Goal: Find specific page/section: Find specific page/section

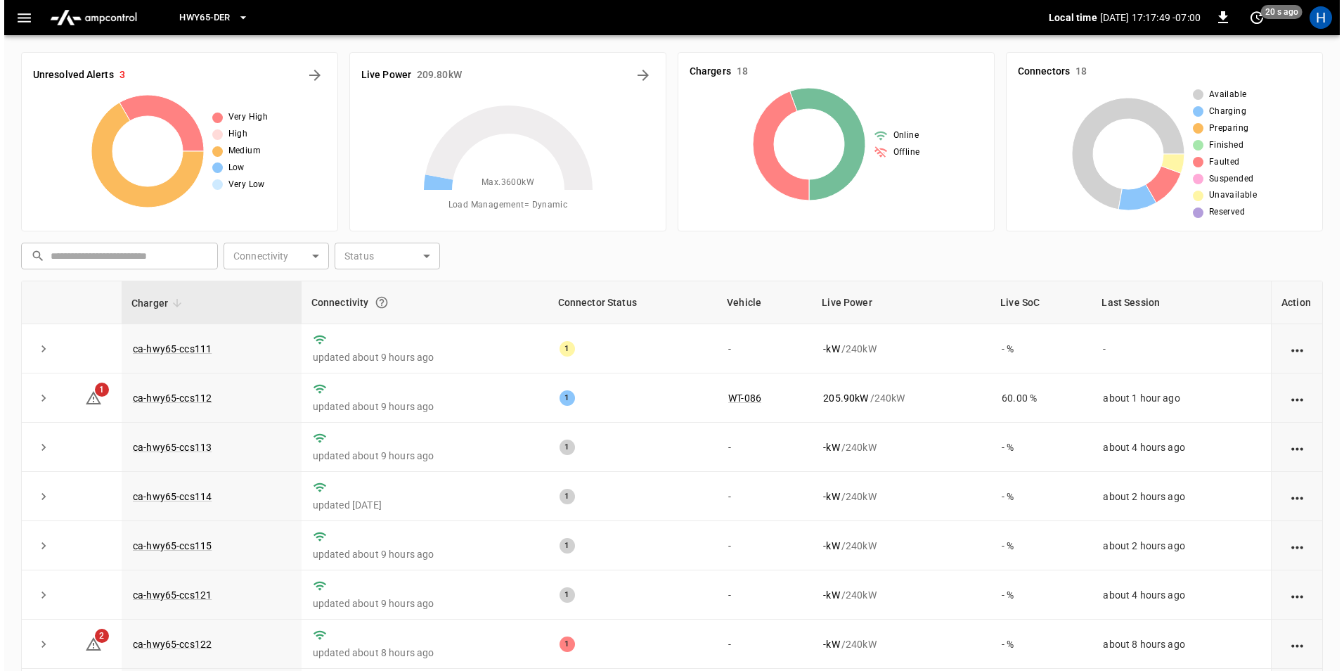
scroll to position [245, 0]
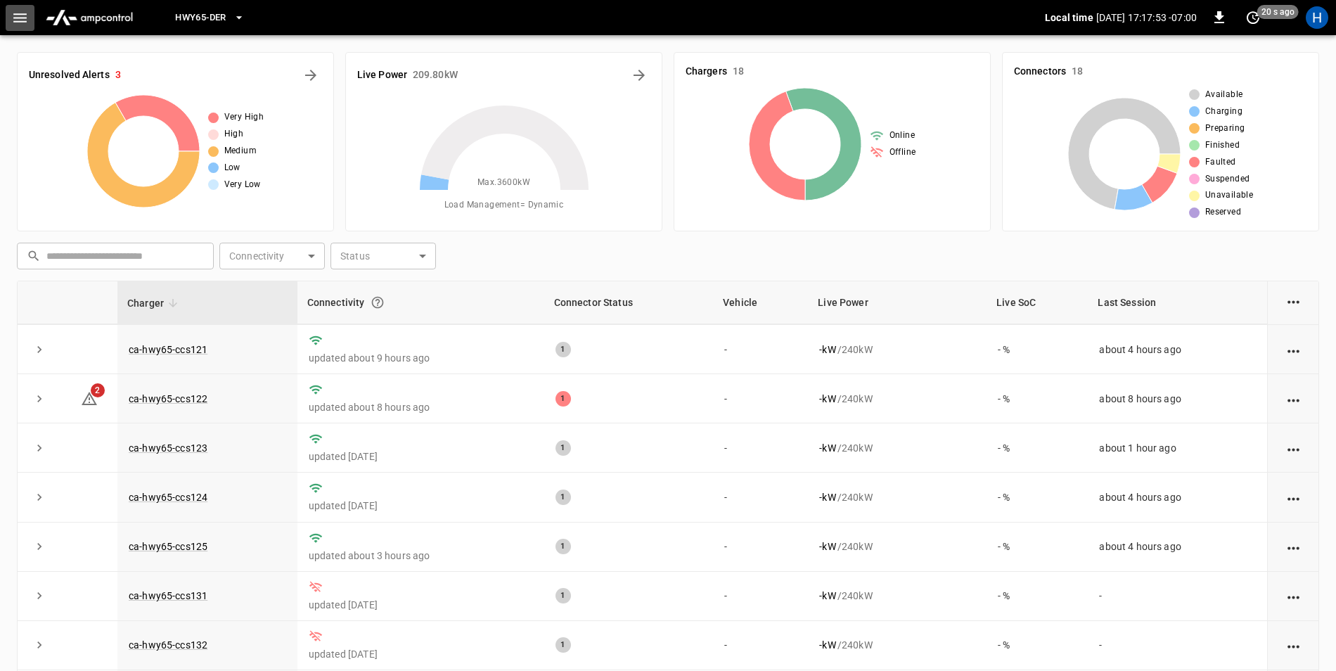
click at [22, 11] on icon "button" at bounding box center [20, 18] width 18 height 18
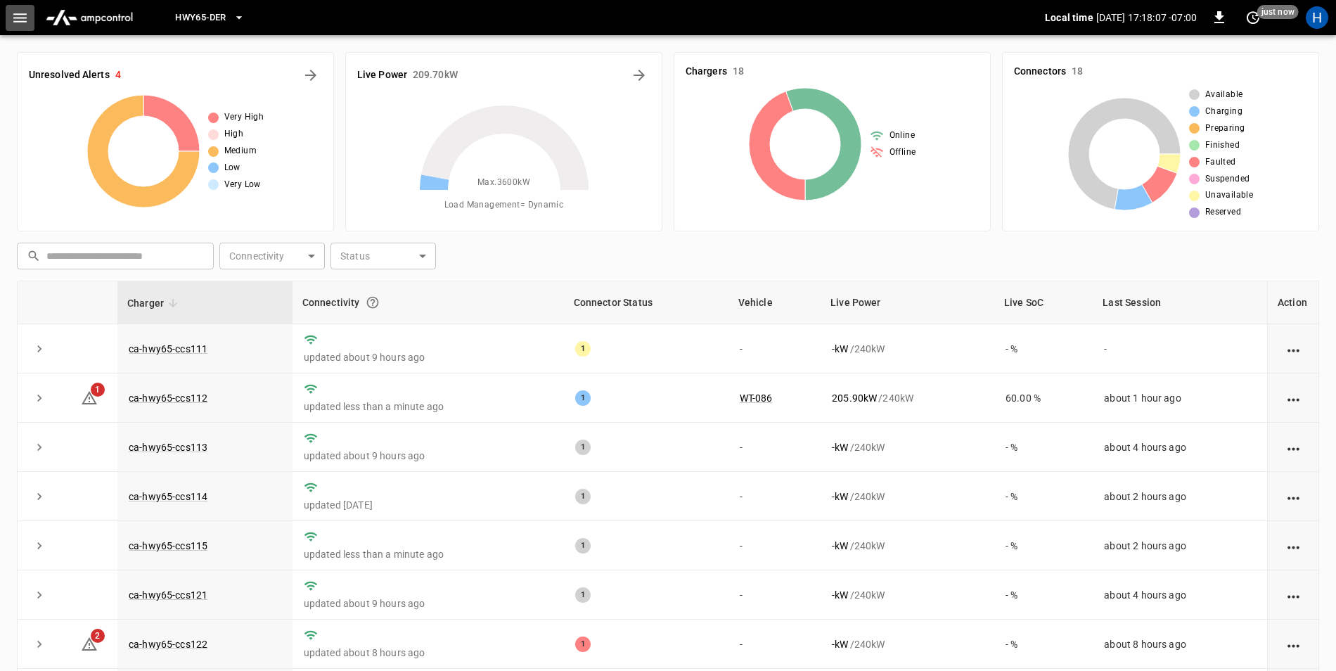
click at [14, 21] on icon "button" at bounding box center [19, 17] width 13 height 9
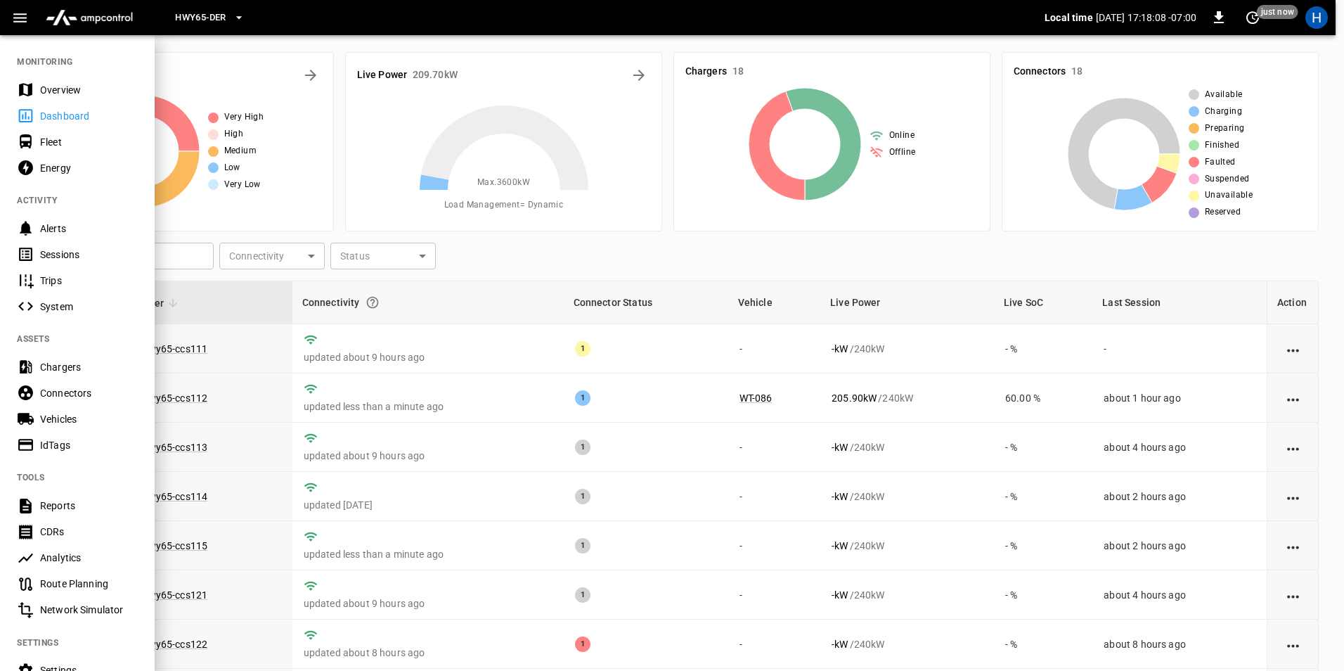
click at [62, 252] on div "Sessions" at bounding box center [89, 254] width 98 height 14
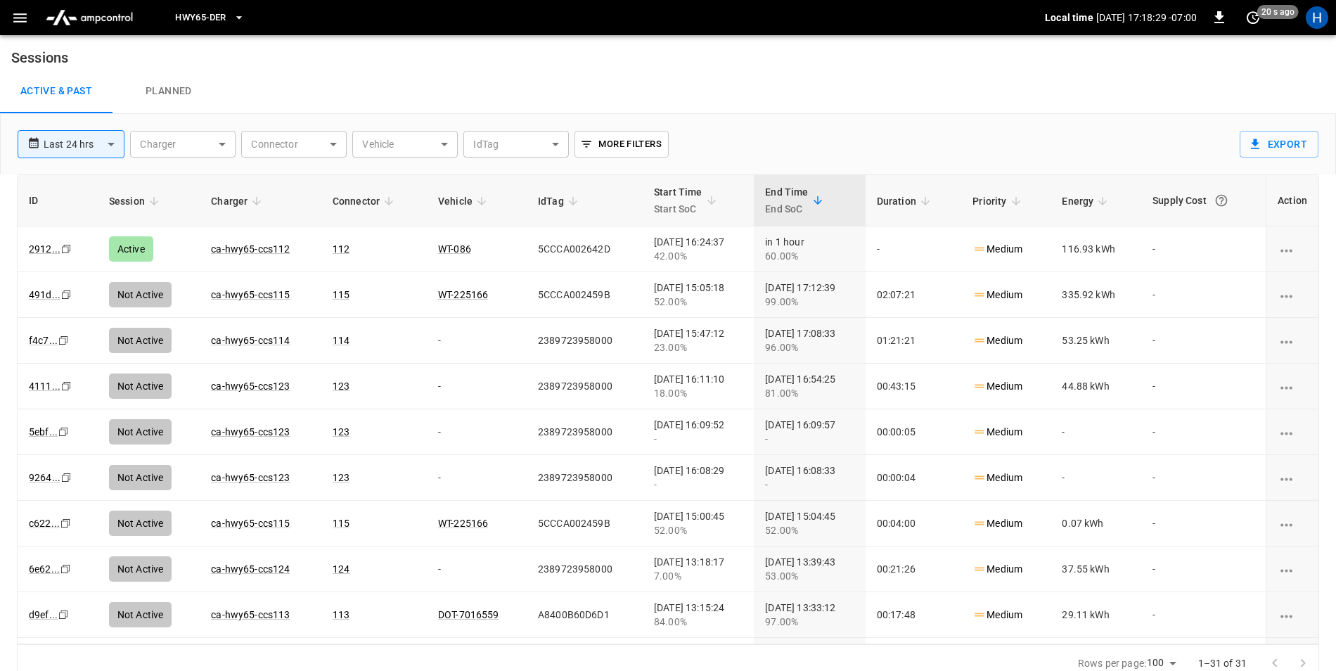
click at [228, 21] on button "HWY65-DER" at bounding box center [209, 17] width 80 height 27
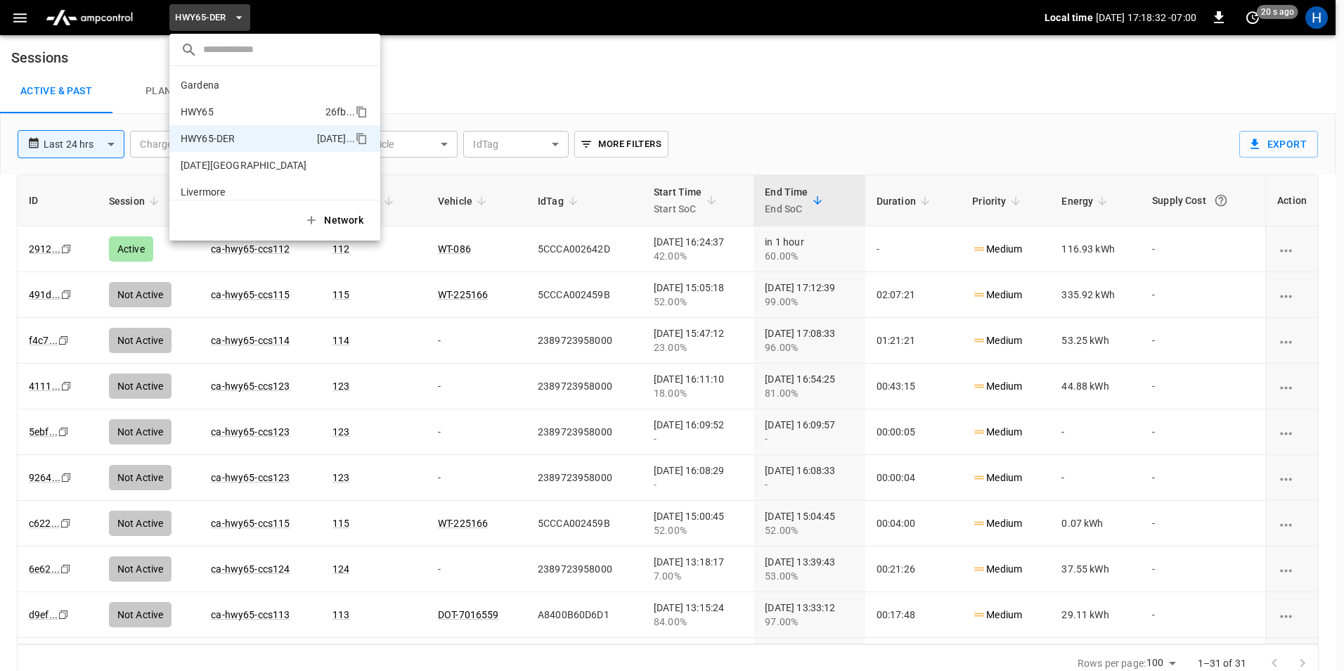
click at [259, 99] on li "HWY65 26fb ..." at bounding box center [274, 111] width 211 height 27
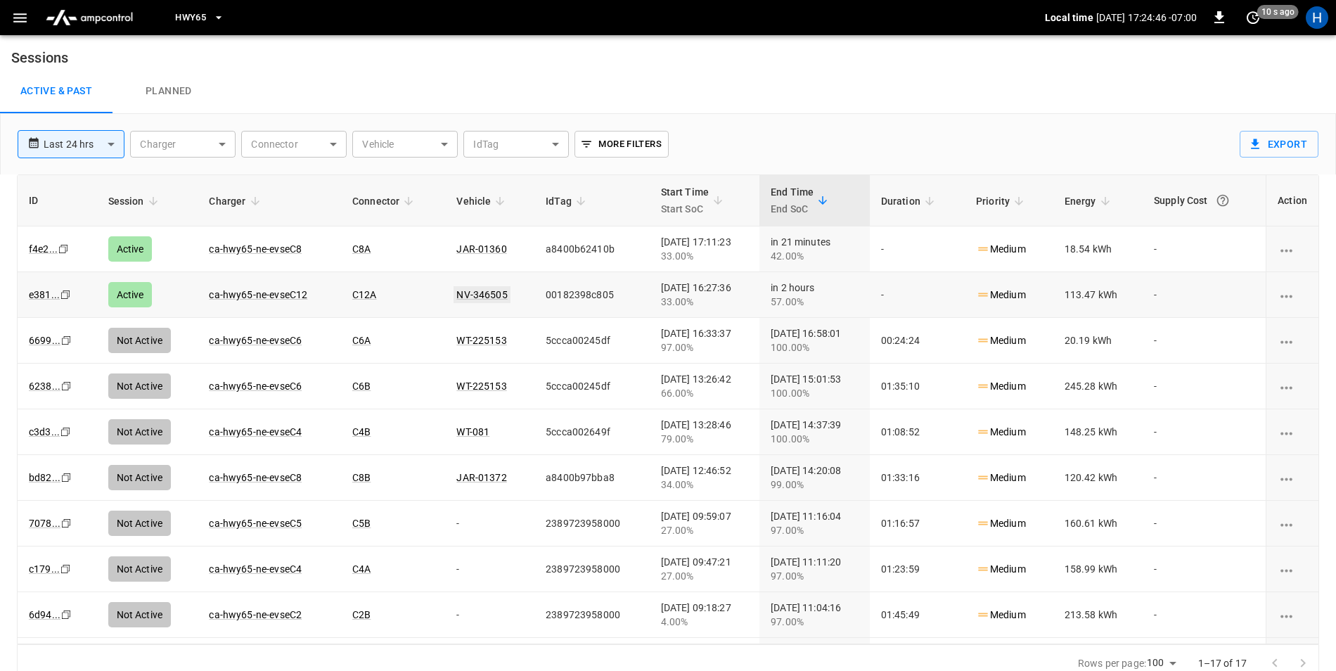
click at [464, 295] on link "NV-346505" at bounding box center [481, 294] width 56 height 17
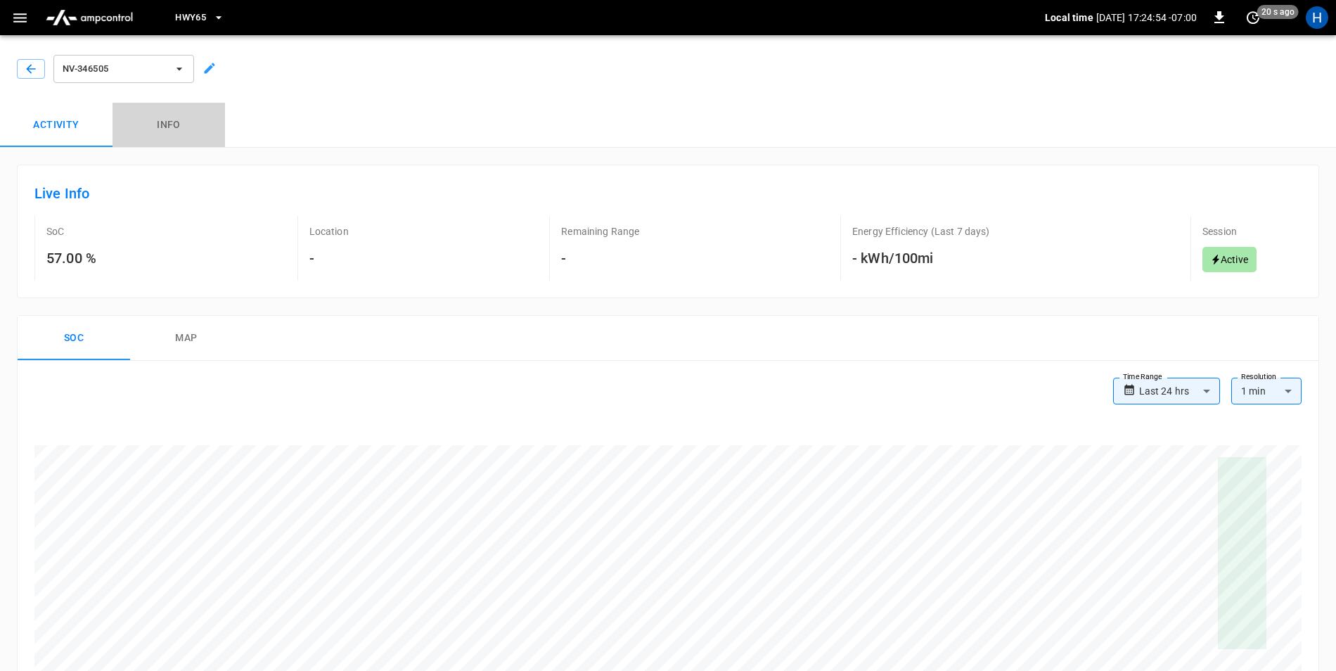
click at [172, 129] on button "Info" at bounding box center [168, 125] width 112 height 45
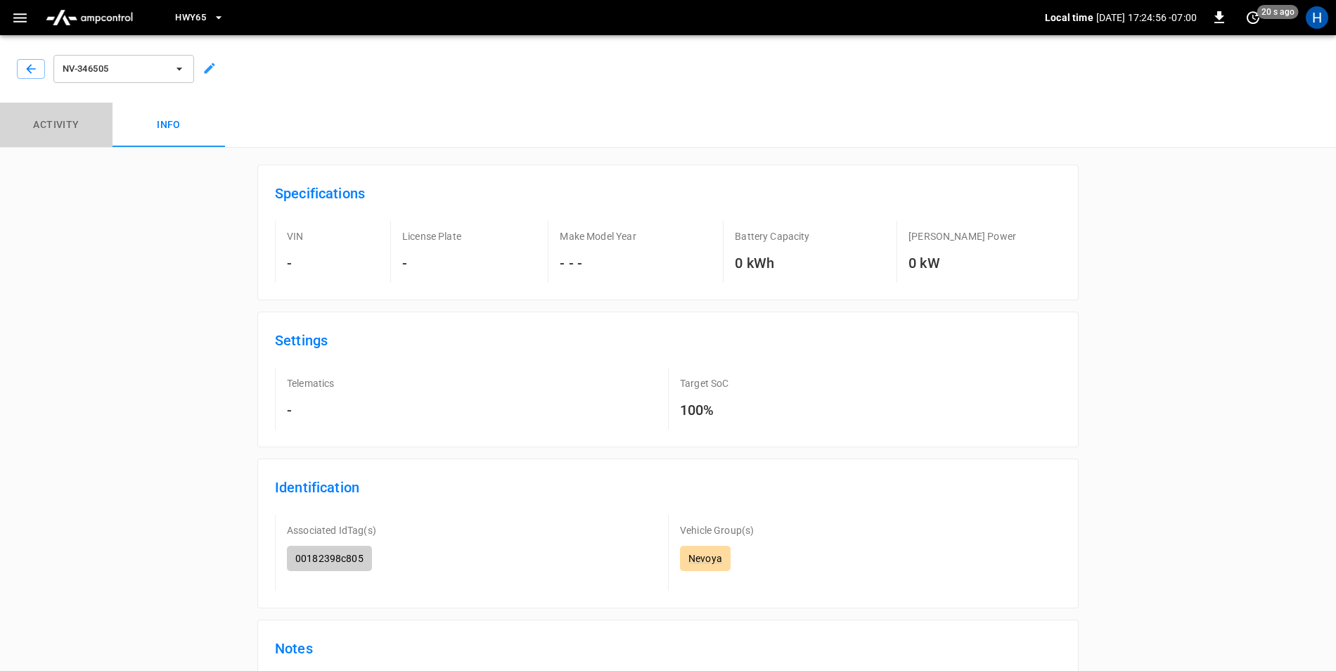
click at [73, 130] on button "Activity" at bounding box center [56, 125] width 112 height 45
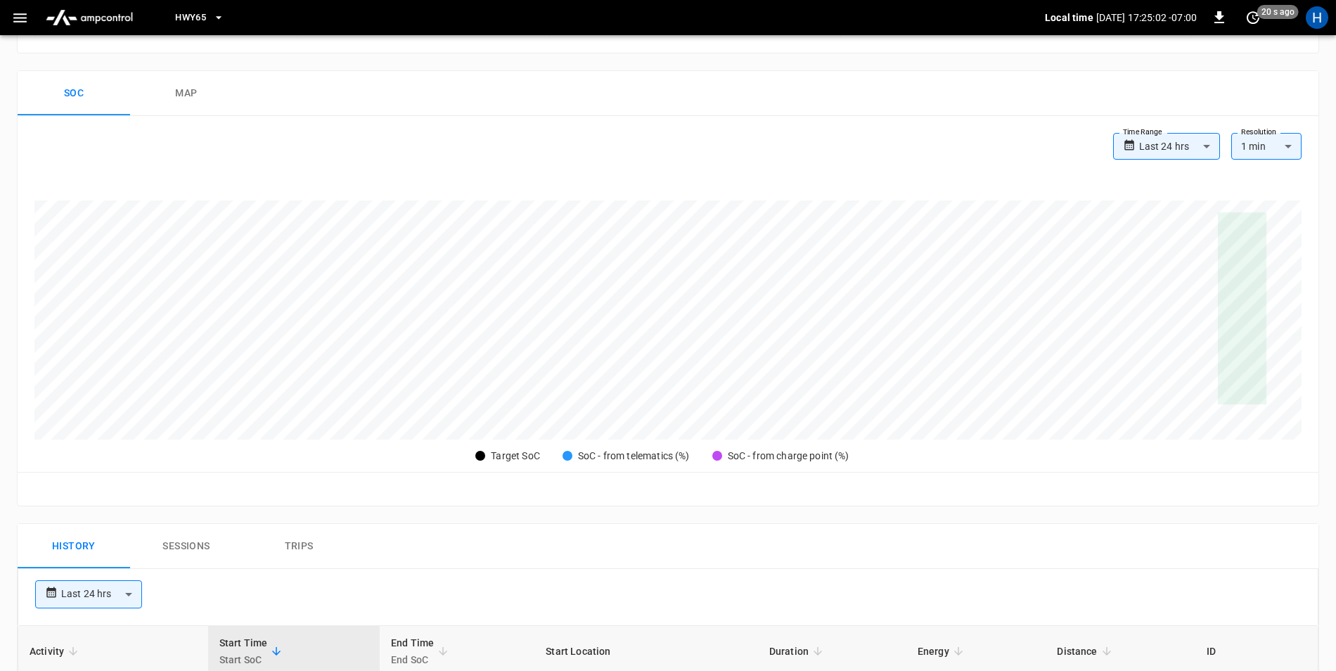
scroll to position [211, 0]
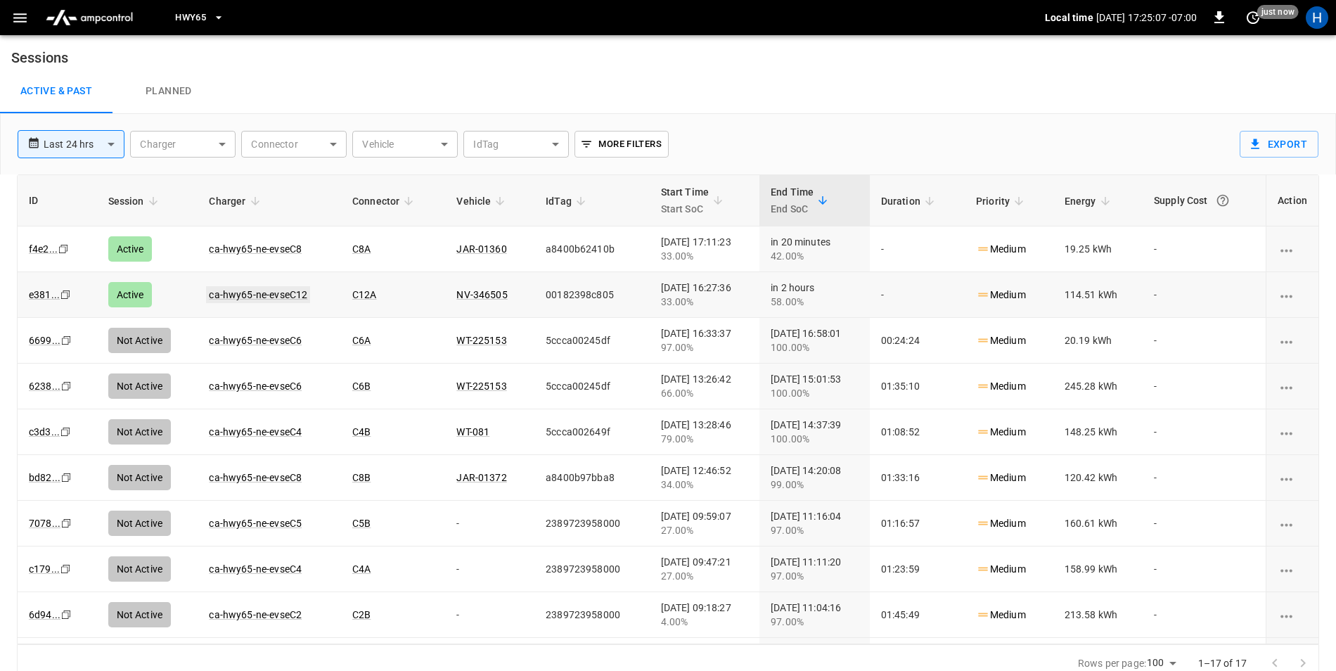
click at [278, 298] on link "ca-hwy65-ne-evseC12" at bounding box center [258, 294] width 104 height 17
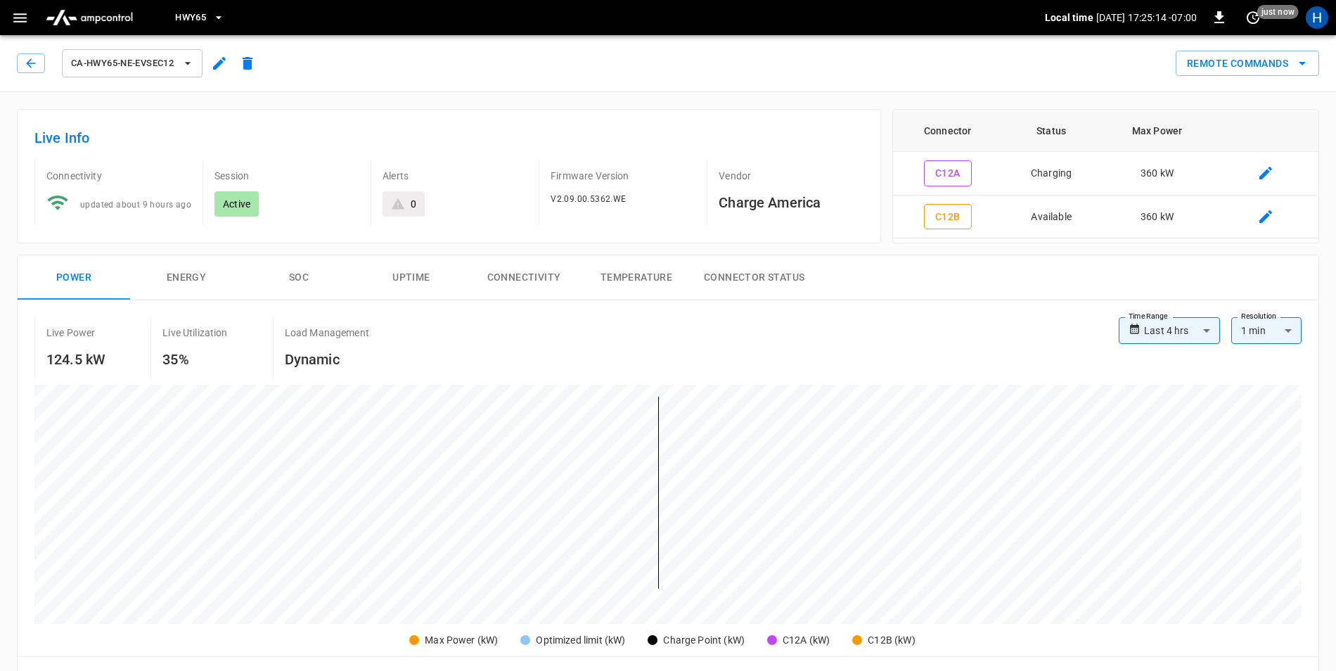
click at [303, 279] on button "SOC" at bounding box center [299, 277] width 112 height 45
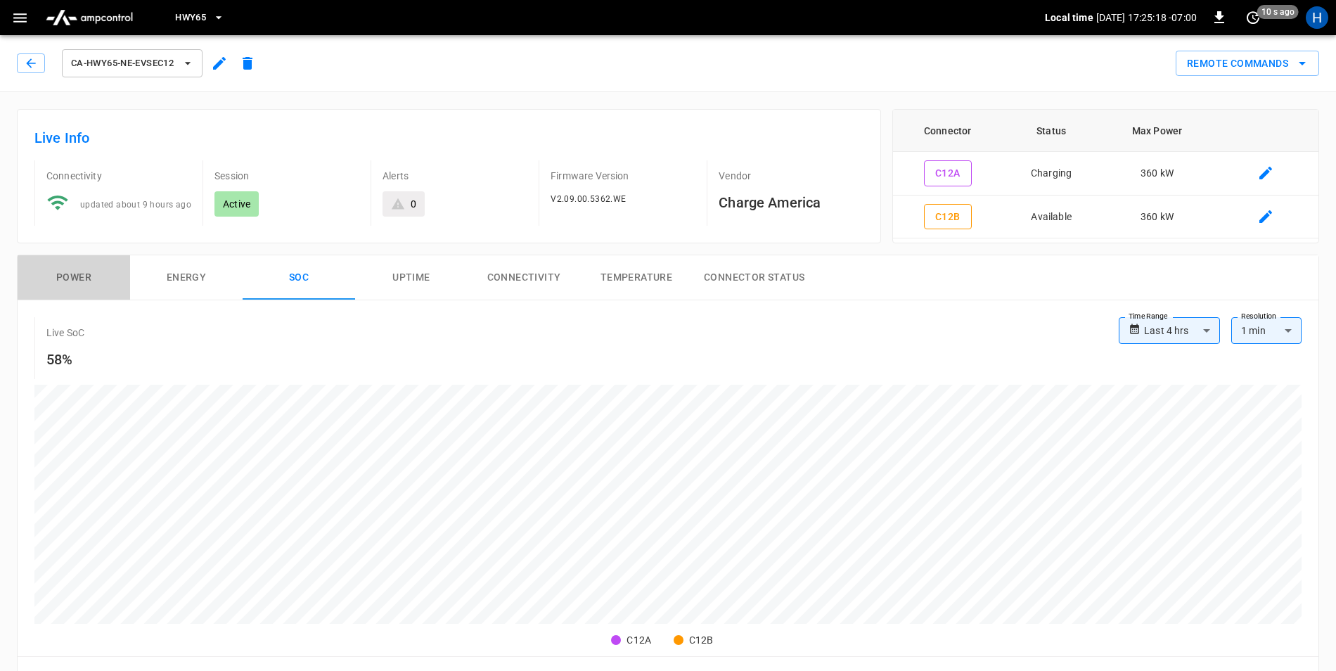
click at [94, 276] on button "Power" at bounding box center [74, 277] width 112 height 45
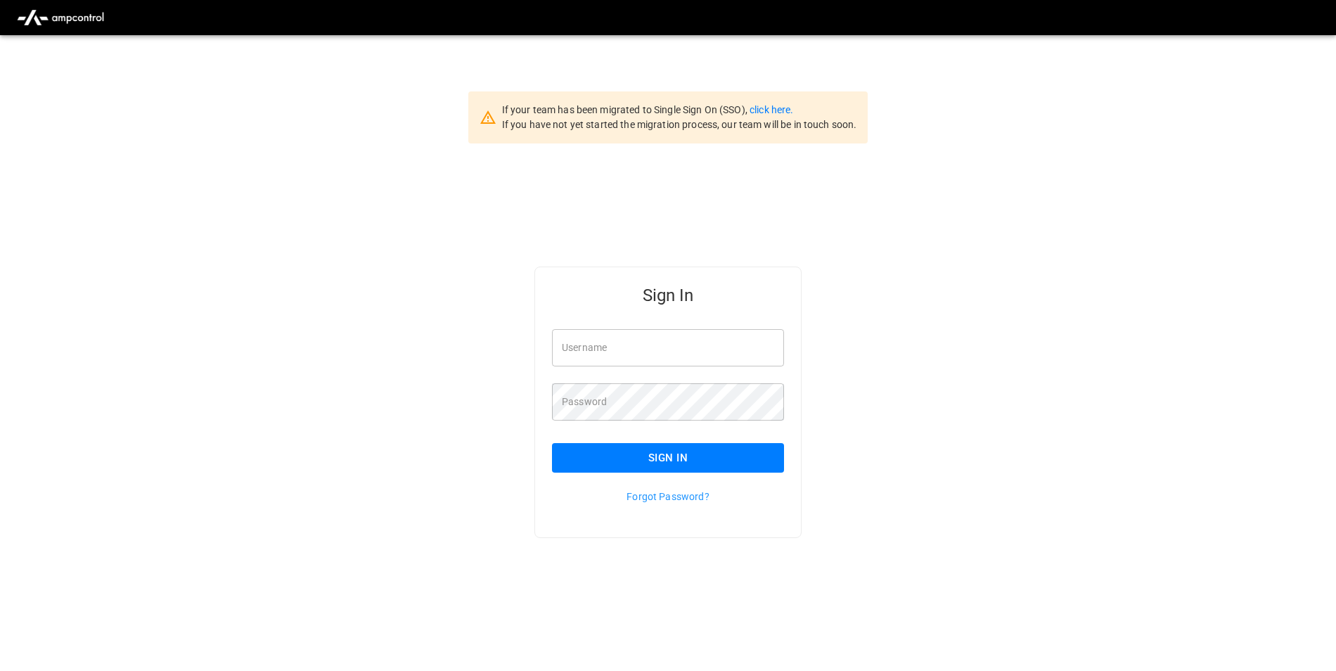
type input "**********"
click at [704, 461] on button "Sign In" at bounding box center [668, 458] width 232 height 30
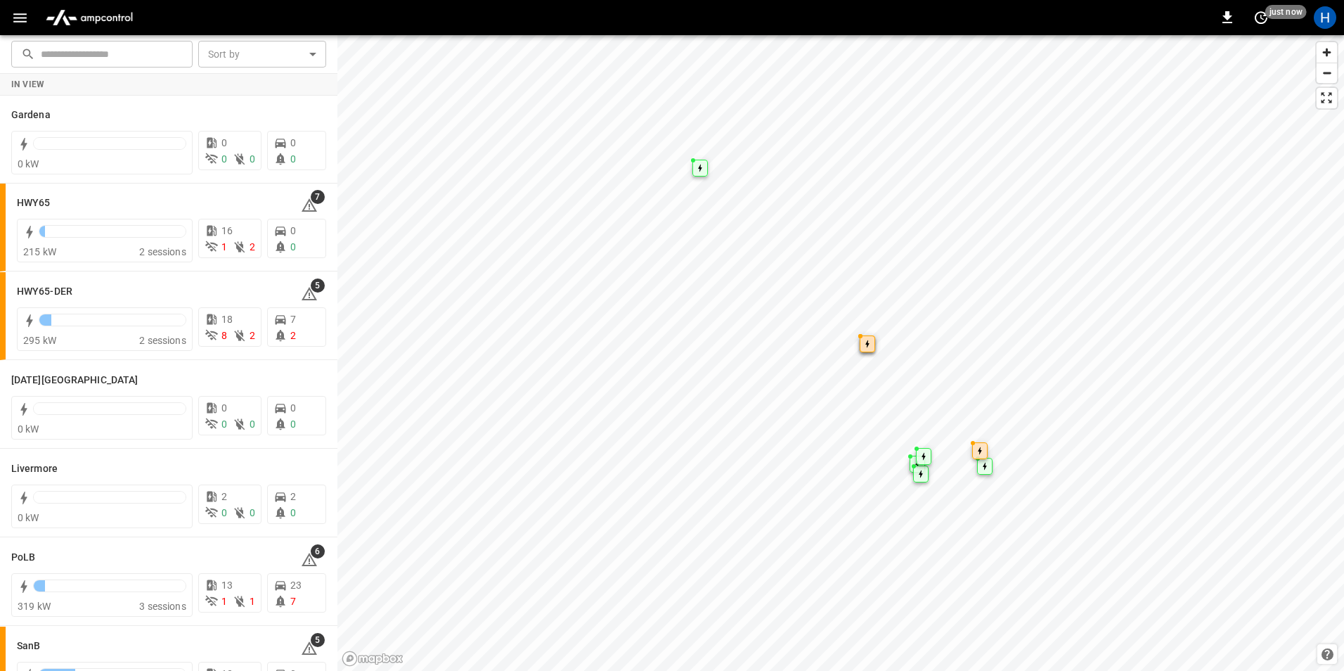
drag, startPoint x: 5, startPoint y: 13, endPoint x: 9, endPoint y: 21, distance: 8.8
click at [5, 14] on div "0 just now H" at bounding box center [672, 17] width 1344 height 35
click at [21, 20] on icon "button" at bounding box center [20, 18] width 18 height 18
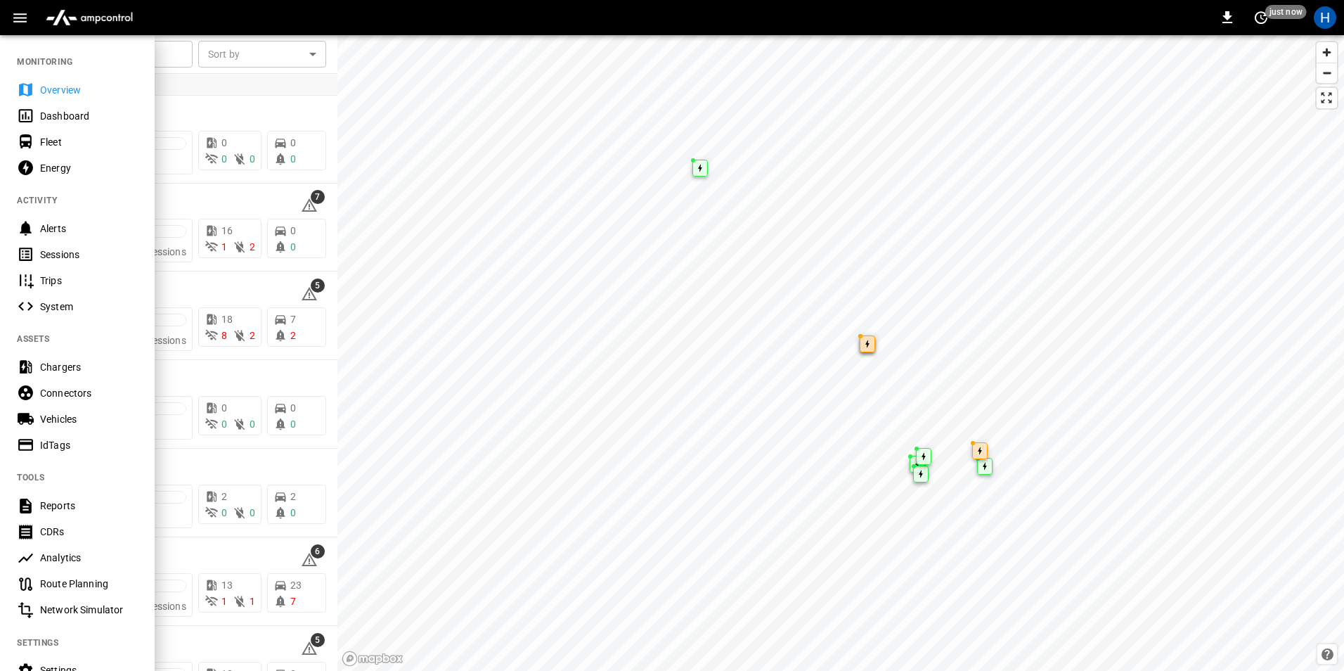
click at [60, 251] on div "Sessions" at bounding box center [89, 254] width 98 height 14
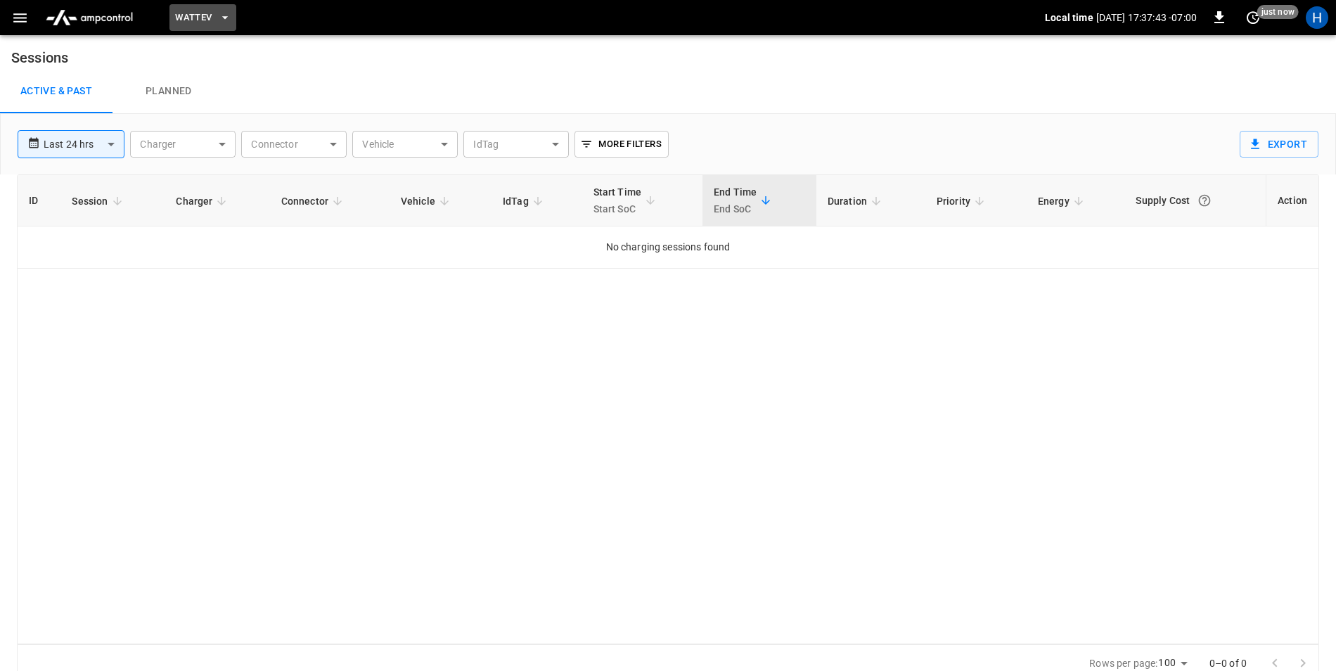
click at [197, 20] on span "WattEV" at bounding box center [193, 18] width 37 height 16
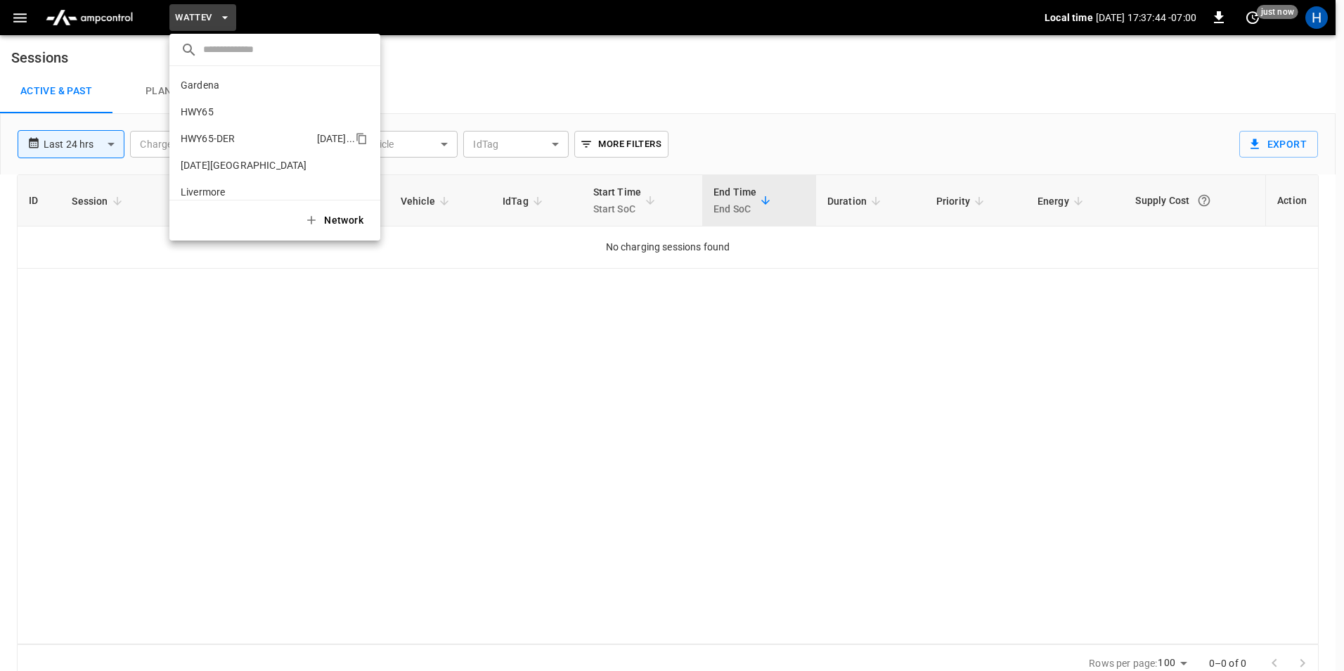
click at [244, 139] on li "HWY65-DER [DATE].." at bounding box center [274, 138] width 211 height 27
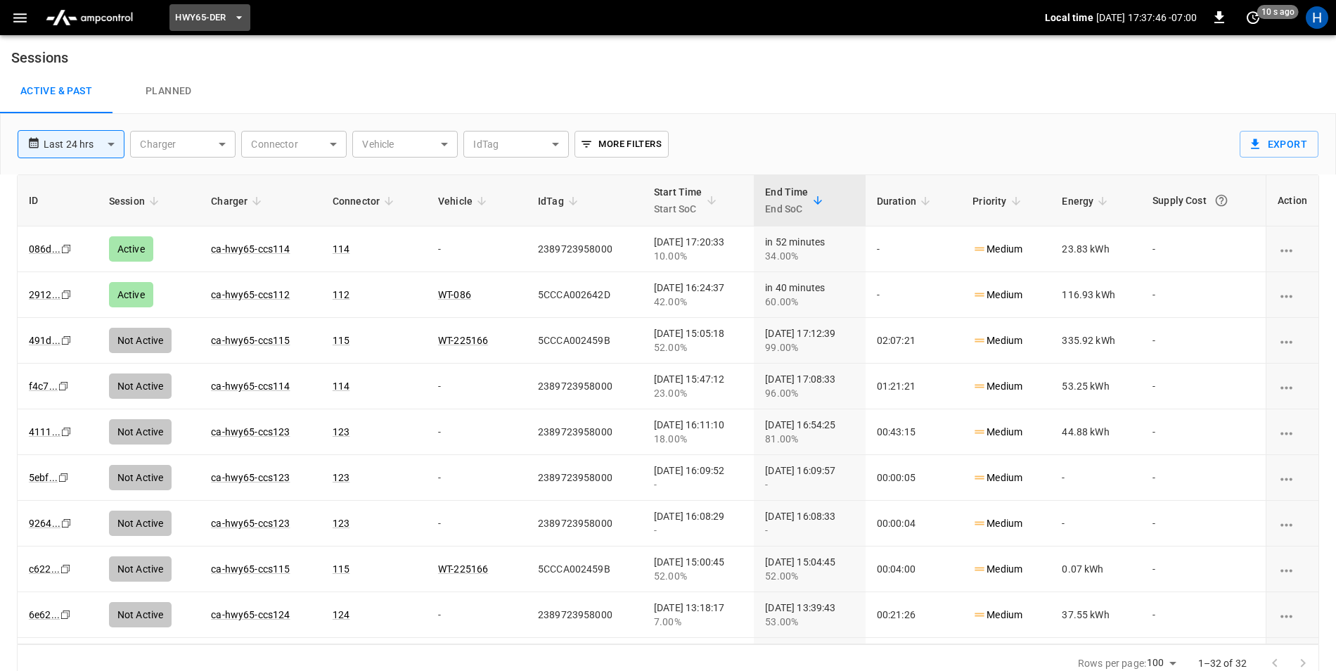
click at [235, 11] on button "HWY65-DER" at bounding box center [209, 17] width 80 height 27
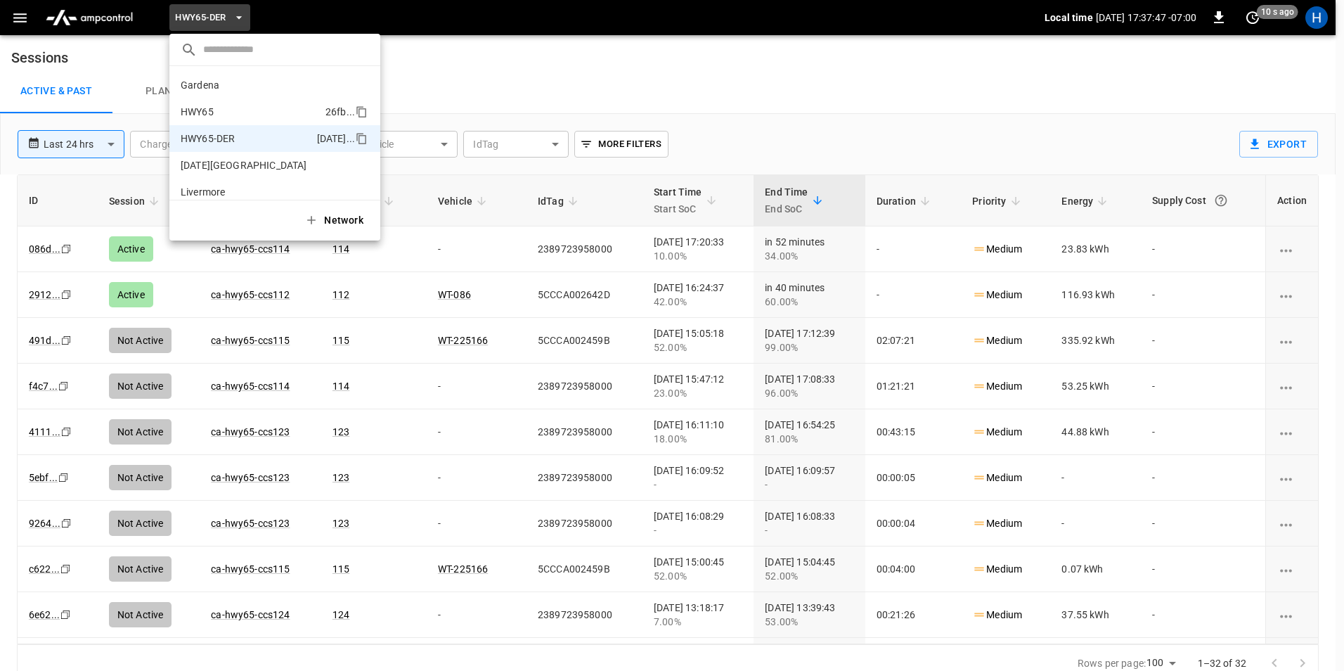
click at [220, 106] on li "HWY65 26fb ..." at bounding box center [274, 111] width 211 height 27
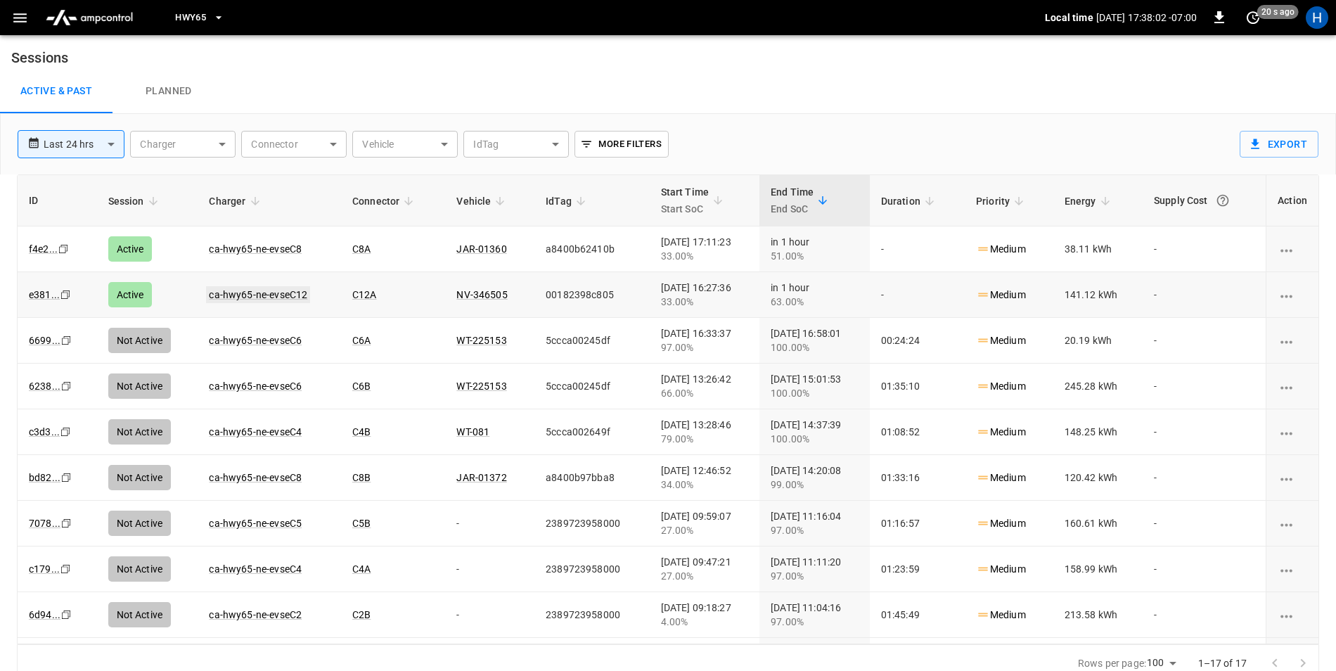
click at [261, 295] on link "ca-hwy65-ne-evseC12" at bounding box center [258, 294] width 104 height 17
click at [452, 320] on td "WT-225153" at bounding box center [489, 341] width 89 height 46
click at [394, 301] on td "C12A" at bounding box center [393, 295] width 104 height 46
